Goal: Navigation & Orientation: Understand site structure

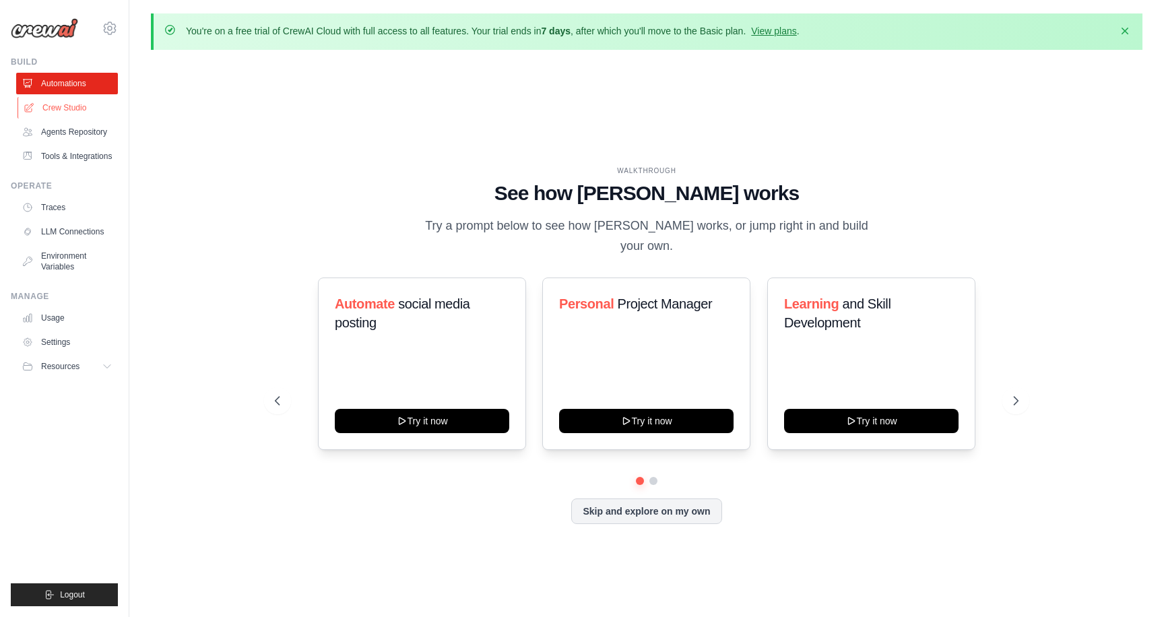
click at [79, 107] on link "Crew Studio" at bounding box center [69, 108] width 102 height 22
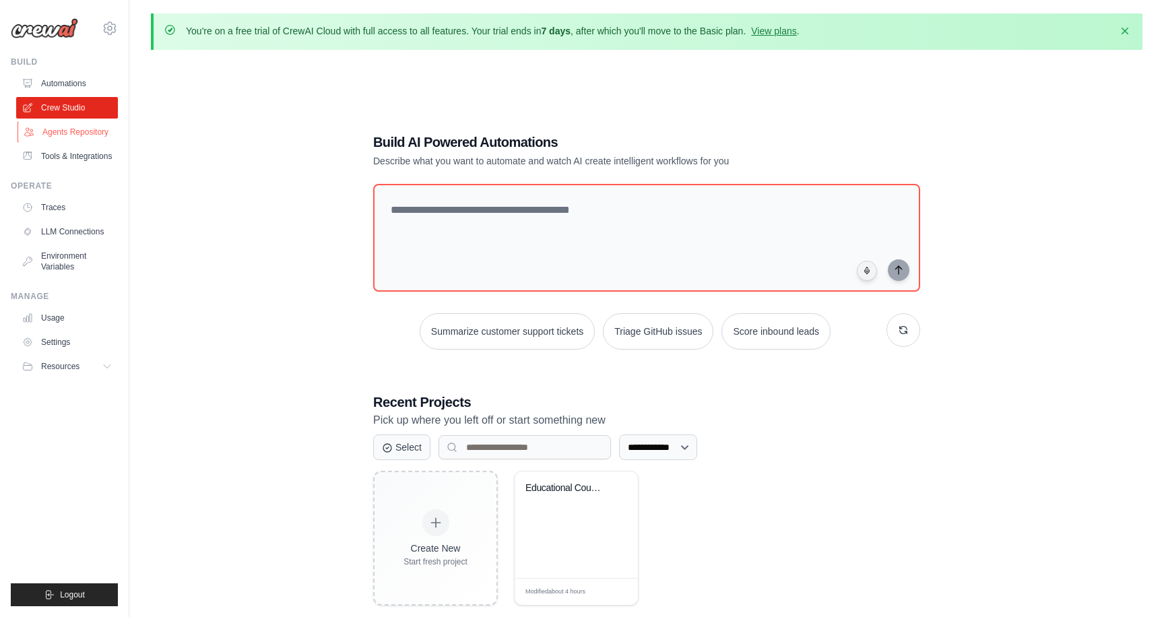
click at [81, 133] on link "Agents Repository" at bounding box center [69, 132] width 102 height 22
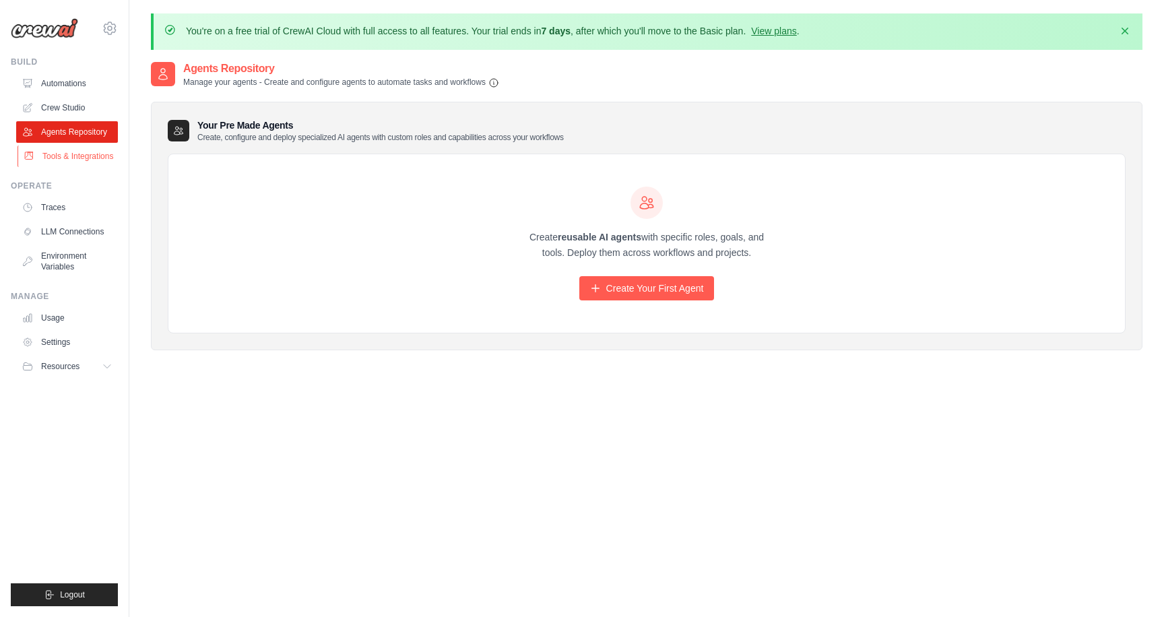
click at [83, 160] on link "Tools & Integrations" at bounding box center [69, 156] width 102 height 22
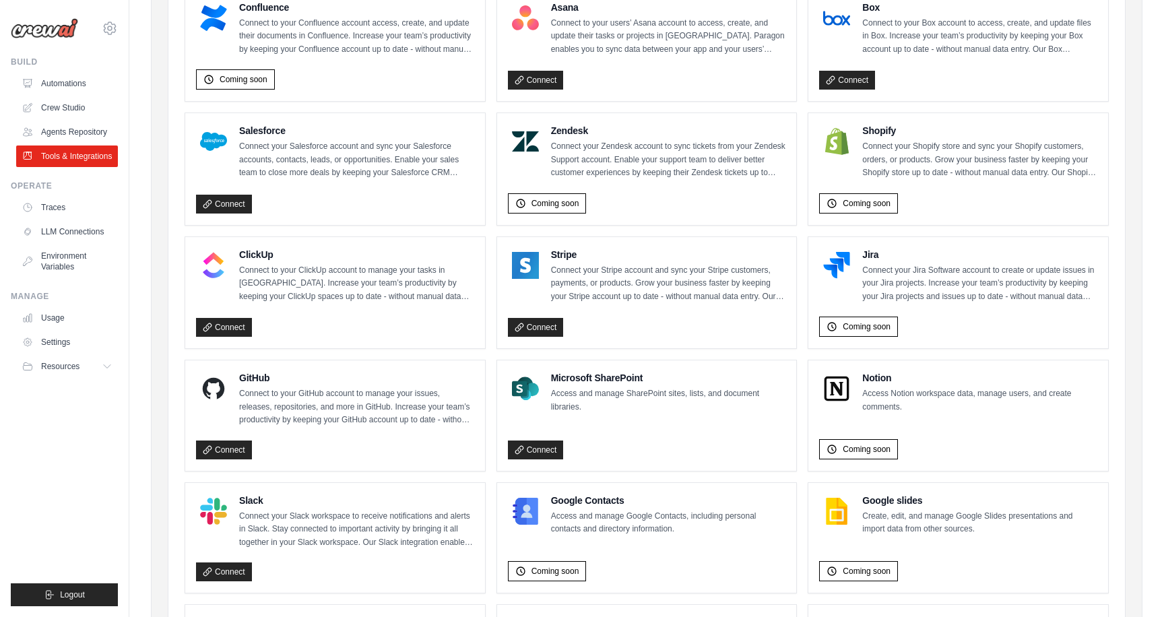
scroll to position [729, 0]
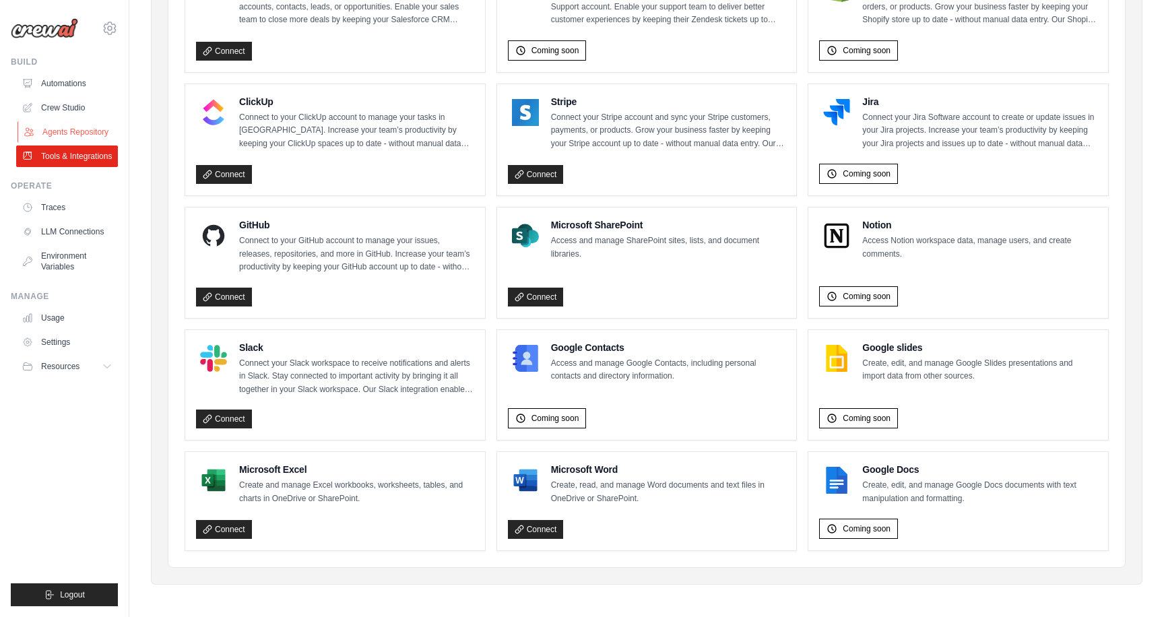
click at [88, 133] on link "Agents Repository" at bounding box center [69, 132] width 102 height 22
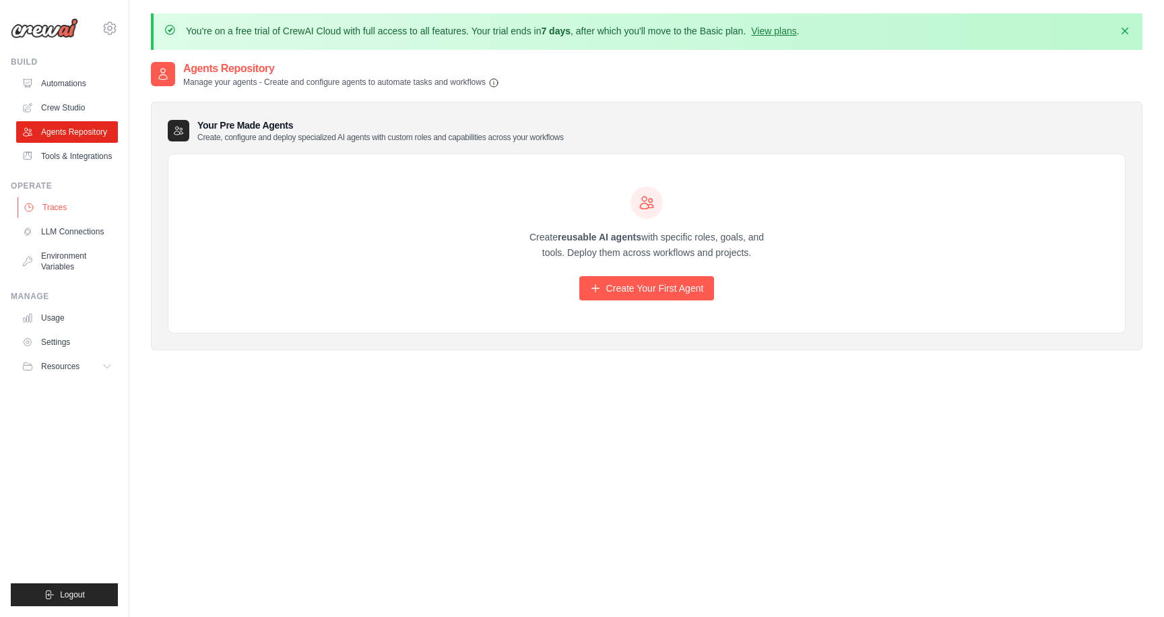
click at [61, 206] on link "Traces" at bounding box center [69, 208] width 102 height 22
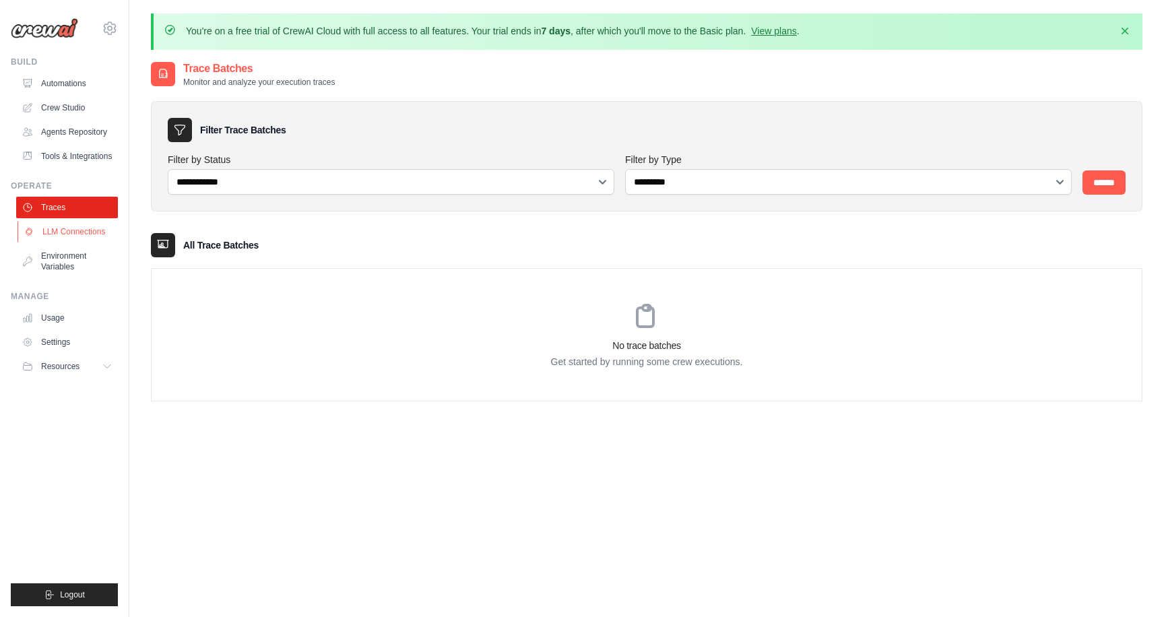
click at [53, 234] on link "LLM Connections" at bounding box center [69, 232] width 102 height 22
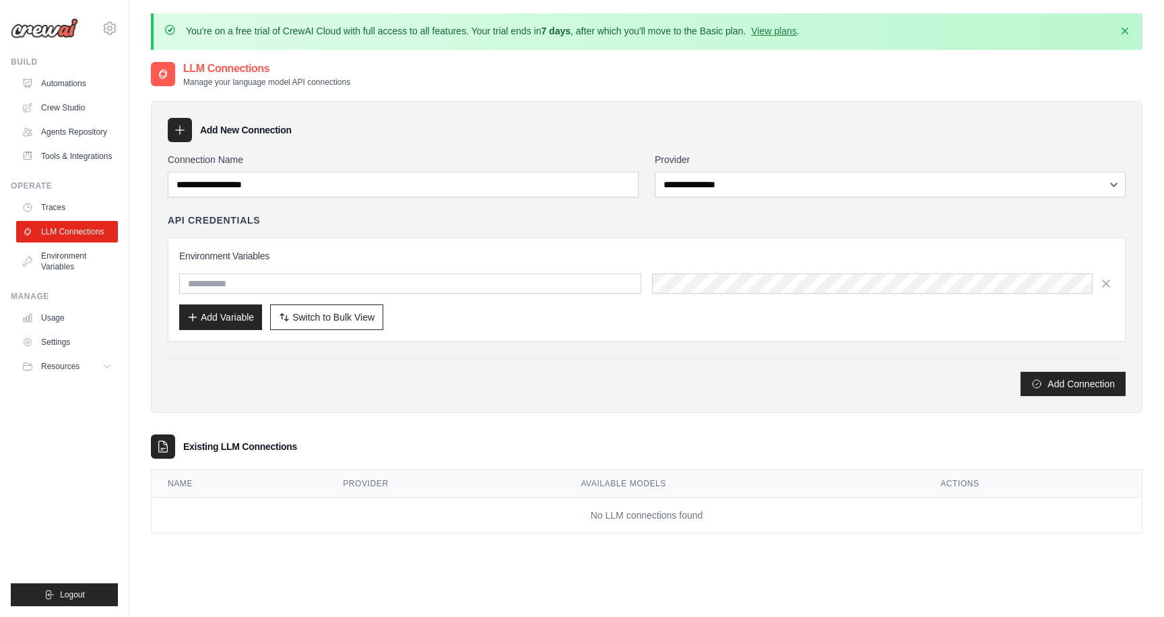
click at [53, 32] on img at bounding box center [44, 28] width 67 height 20
click at [55, 316] on link "Usage" at bounding box center [69, 318] width 102 height 22
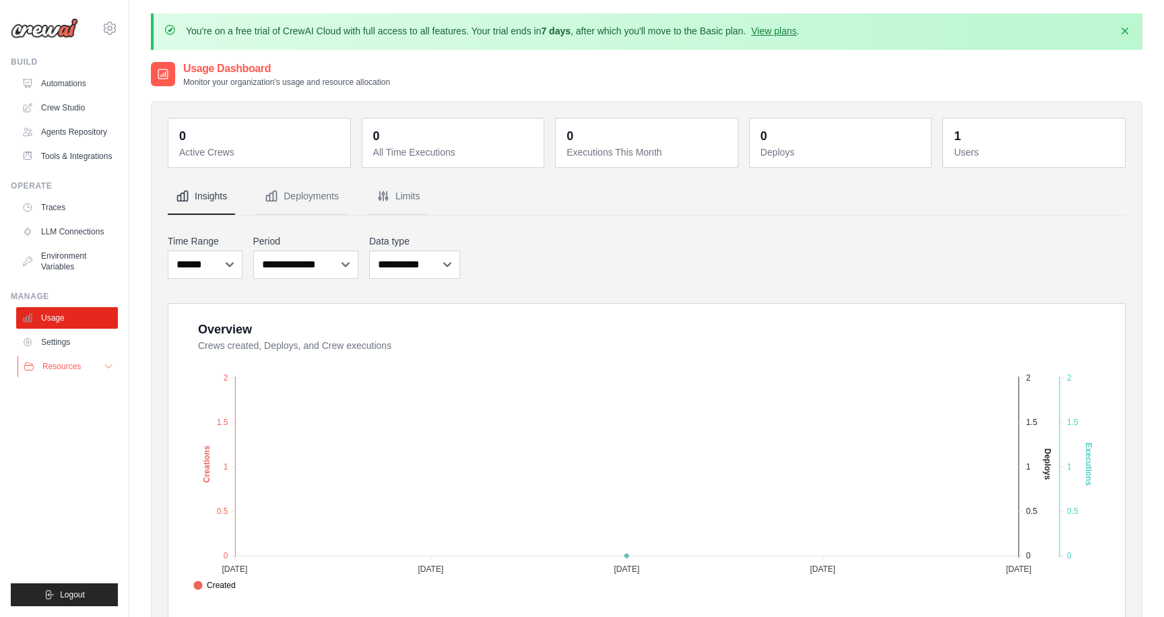
click at [51, 369] on span "Resources" at bounding box center [61, 366] width 38 height 11
click at [59, 412] on span "GitHub" at bounding box center [60, 410] width 25 height 11
